Goal: Information Seeking & Learning: Learn about a topic

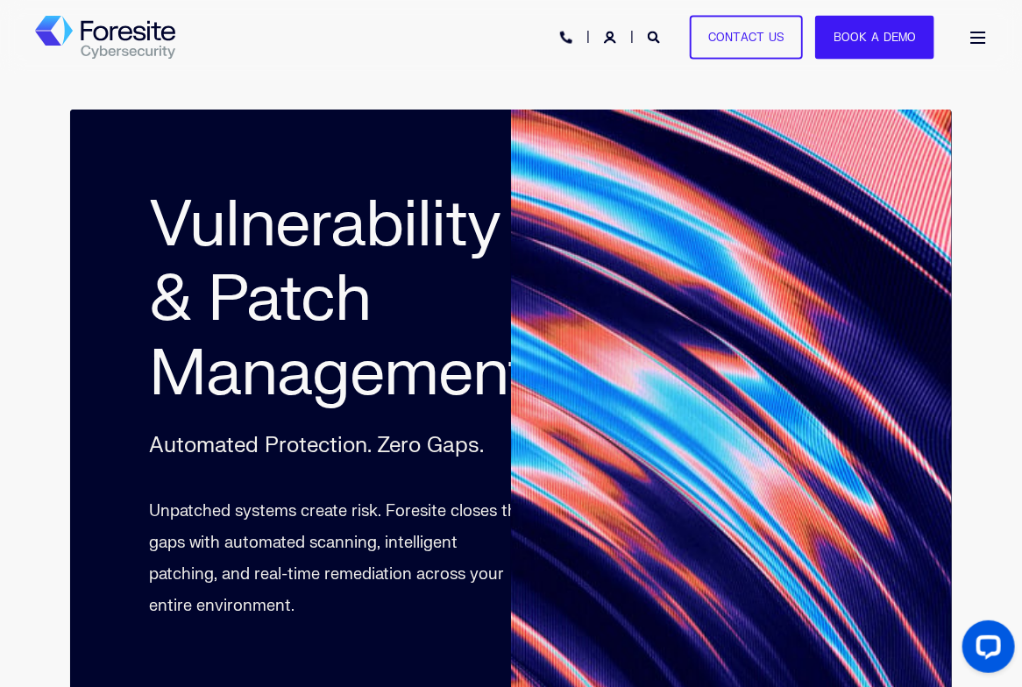
click at [61, 38] on img "Back to Home" at bounding box center [105, 38] width 140 height 44
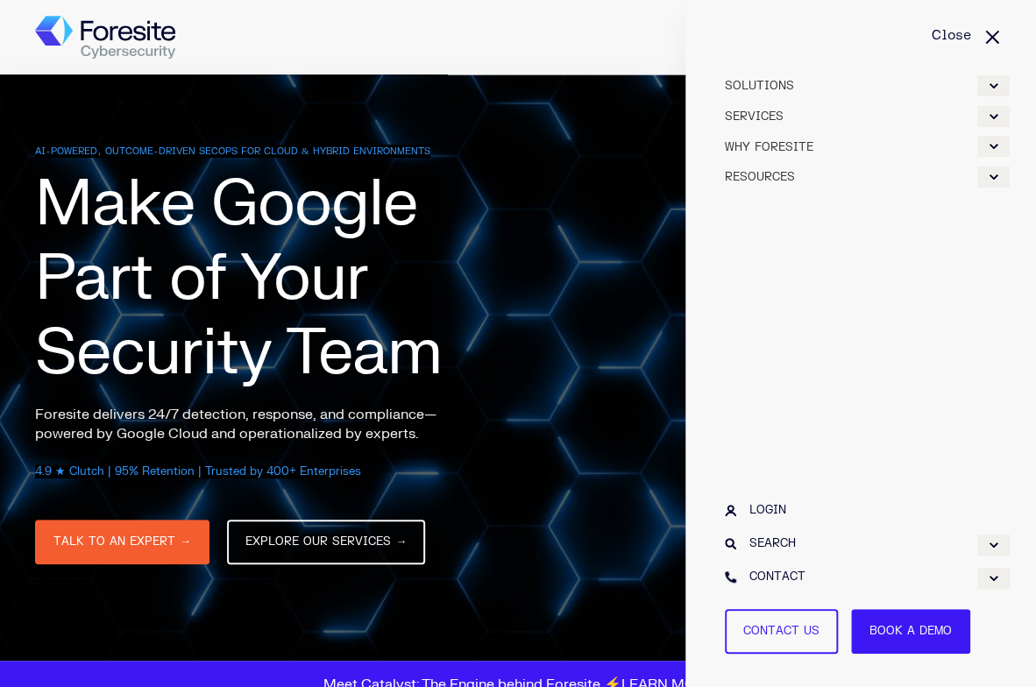
click at [1001, 146] on div "Expand WHY FORESITE" at bounding box center [993, 146] width 32 height 21
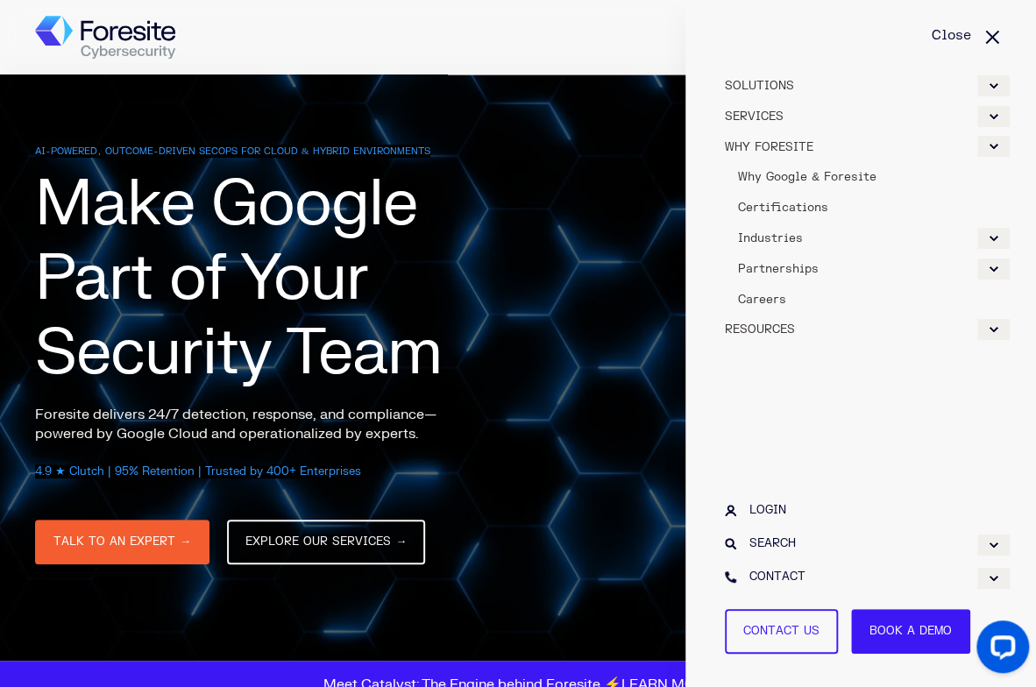
click at [985, 234] on div "Expand Industries" at bounding box center [993, 238] width 32 height 21
click at [796, 178] on span "Why Google & Foresite" at bounding box center [807, 177] width 138 height 14
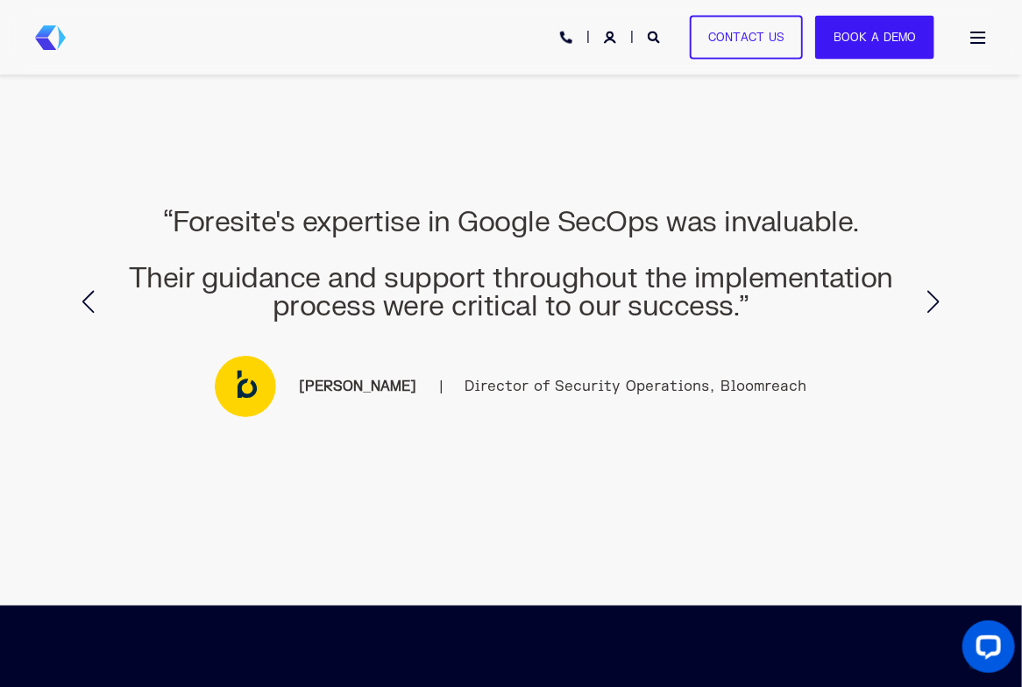
scroll to position [4996, 0]
